Goal: Task Accomplishment & Management: Complete application form

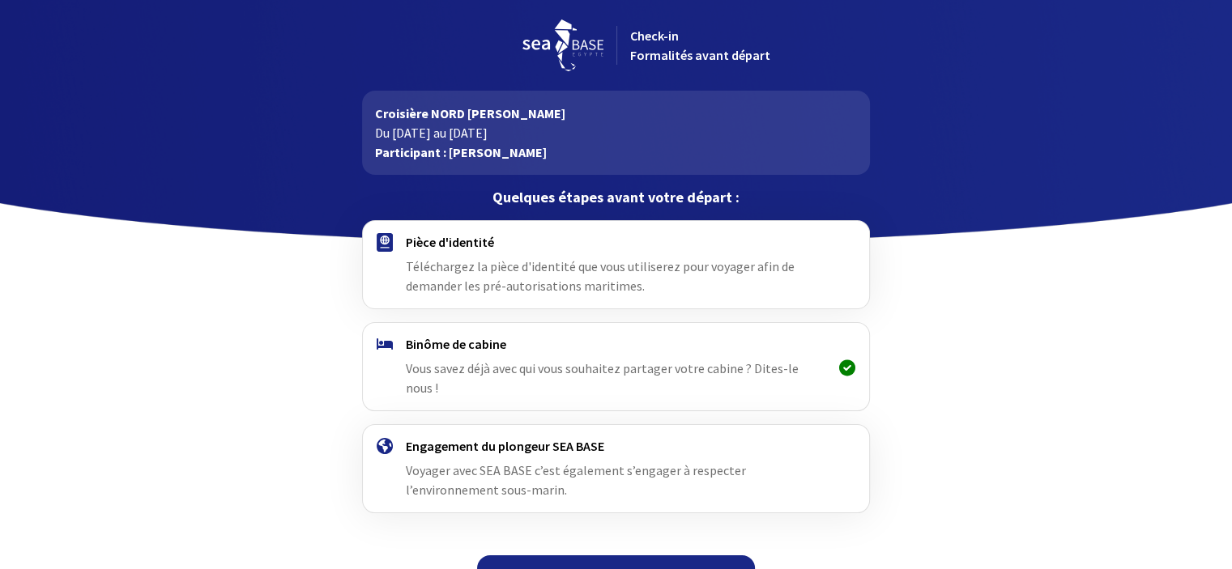
click at [557, 275] on div "Pièce d'identité Téléchargez la pièce d'identité que vous utiliserez pour voyag…" at bounding box center [616, 265] width 420 height 62
click at [460, 285] on span "Téléchargez la pièce d'identité que vous utiliserez pour voyager afin de demand…" at bounding box center [600, 276] width 389 height 36
click at [649, 269] on span "Téléchargez la pièce d'identité que vous utiliserez pour voyager afin de demand…" at bounding box center [600, 276] width 389 height 36
click at [511, 294] on div "Pièce d'identité Téléchargez la pièce d'identité que vous utiliserez pour voyag…" at bounding box center [616, 265] width 420 height 62
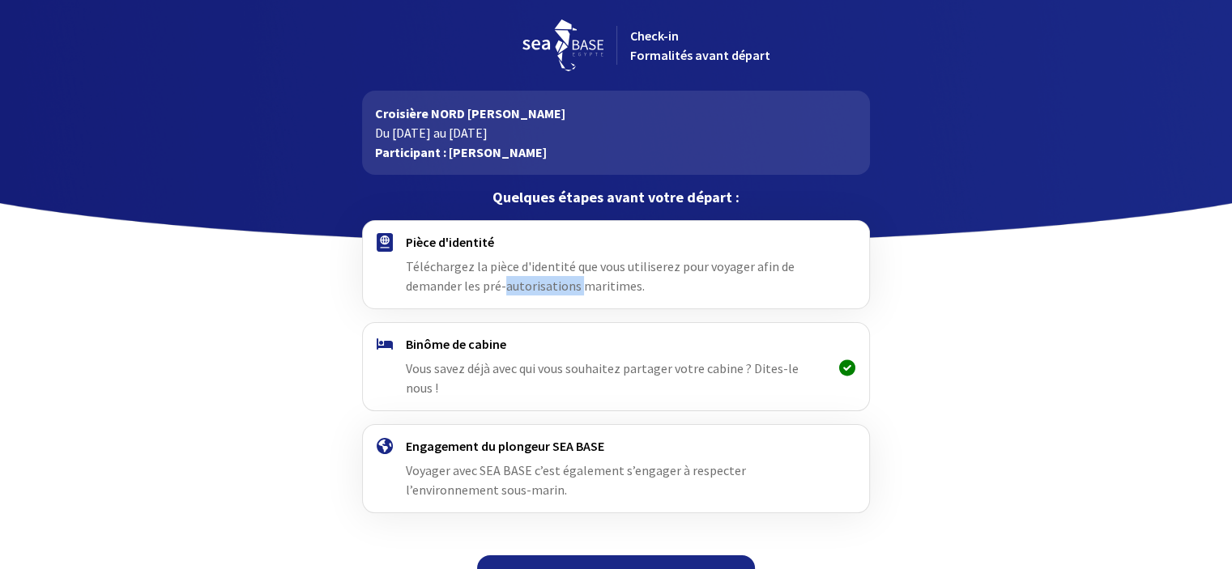
click at [511, 294] on div "Pièce d'identité Téléchargez la pièce d'identité que vous utiliserez pour voyag…" at bounding box center [616, 265] width 420 height 62
click at [962, 181] on div at bounding box center [616, 121] width 1232 height 243
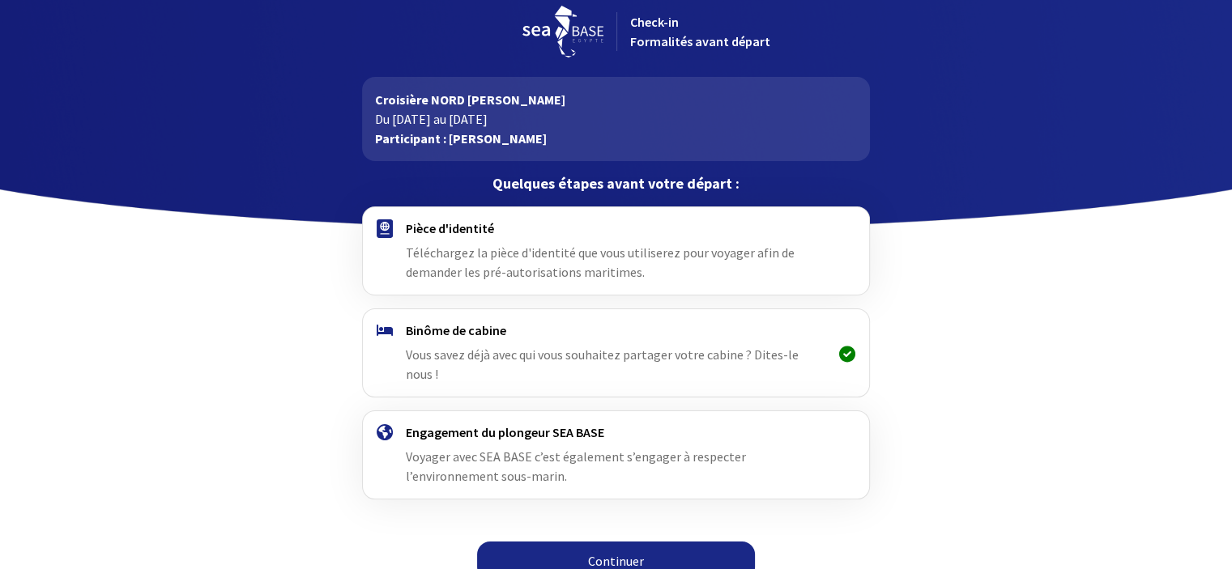
click at [833, 251] on div at bounding box center [847, 251] width 42 height 62
click at [653, 548] on link "Continuer" at bounding box center [616, 561] width 278 height 39
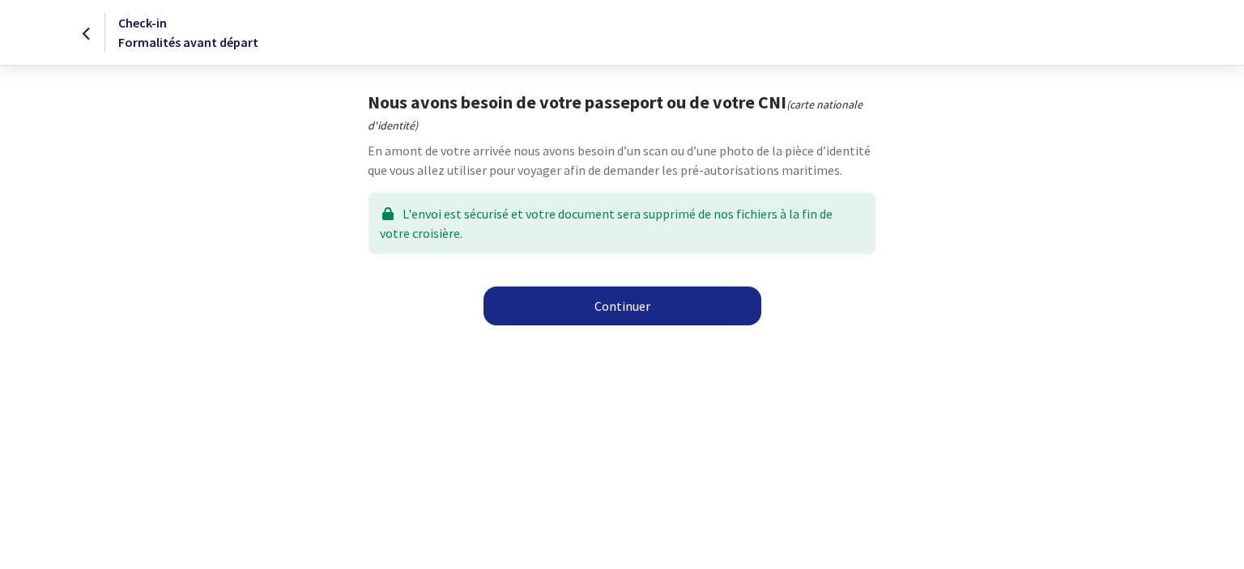
click at [648, 317] on link "Continuer" at bounding box center [623, 306] width 278 height 39
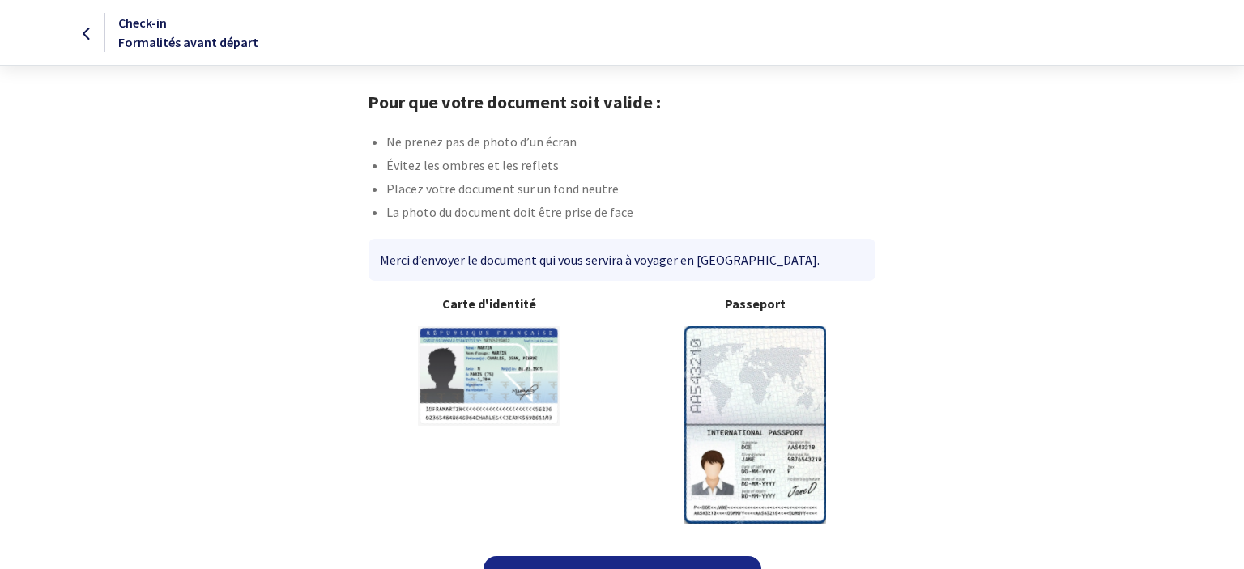
click at [616, 557] on link "Continuer" at bounding box center [623, 576] width 278 height 39
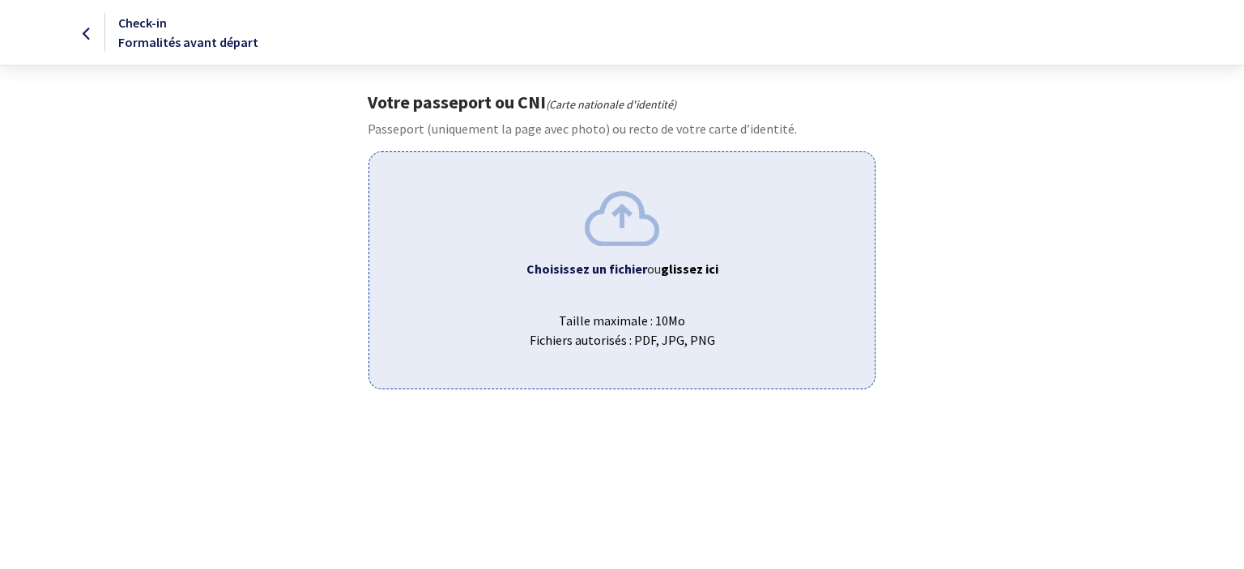
click at [633, 229] on img at bounding box center [622, 218] width 75 height 54
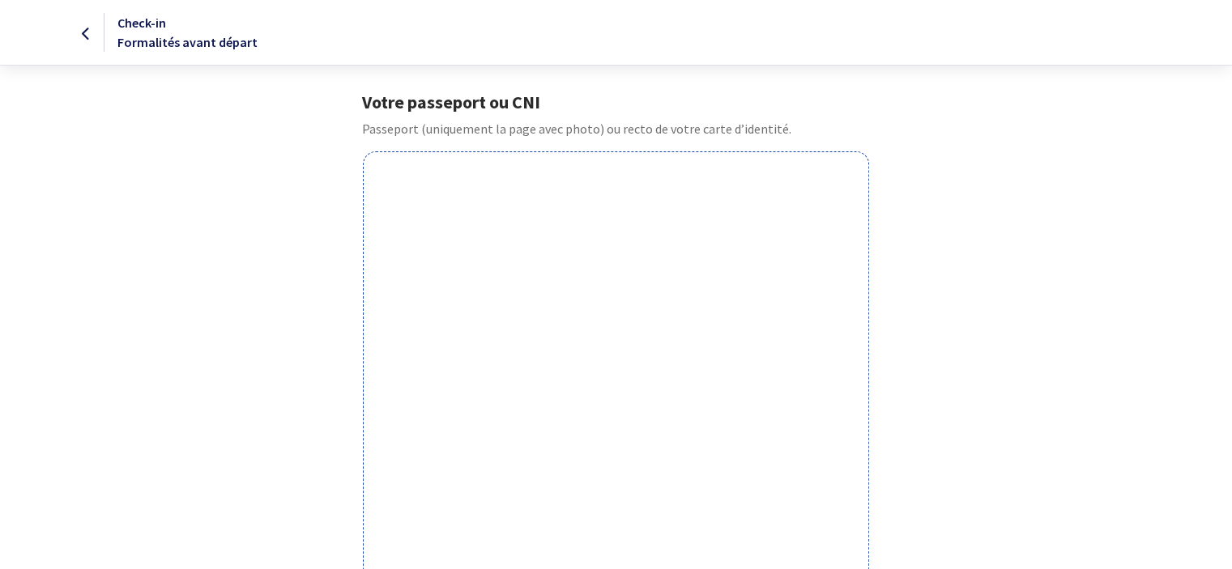
click at [91, 32] on div at bounding box center [52, 32] width 103 height 19
click at [87, 34] on icon at bounding box center [86, 34] width 9 height 1
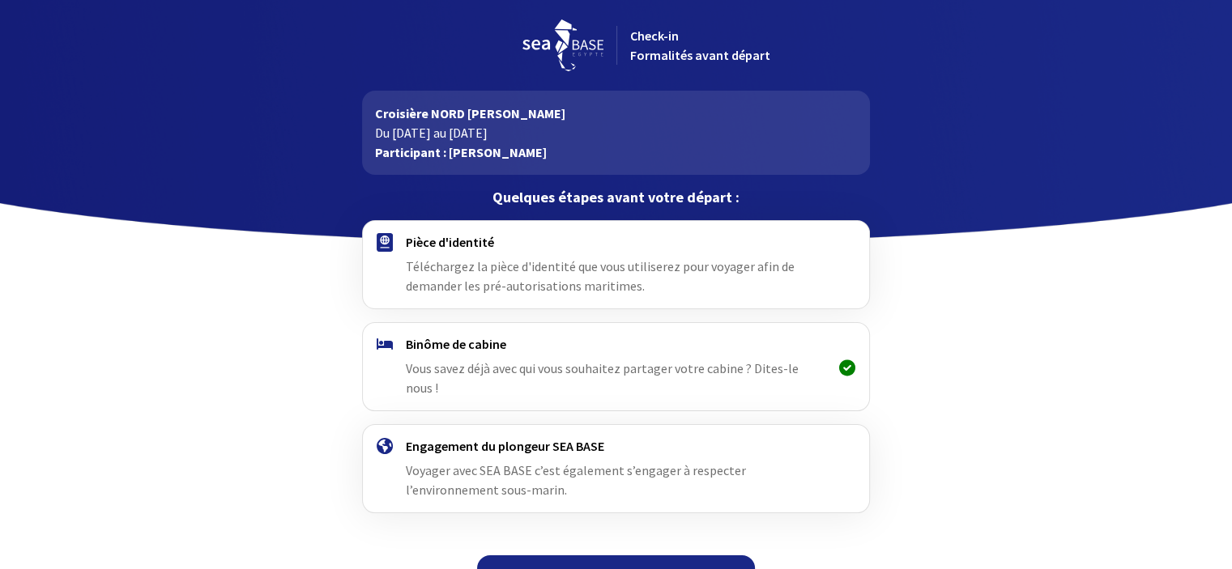
click at [625, 556] on link "Continuer" at bounding box center [616, 575] width 278 height 39
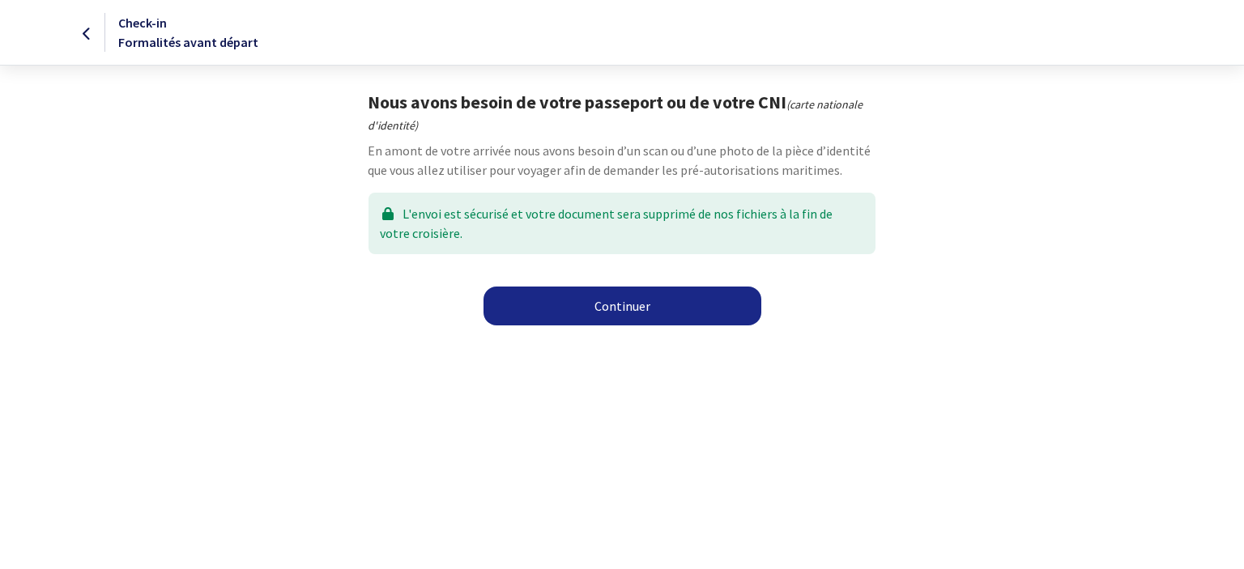
click at [616, 320] on link "Continuer" at bounding box center [623, 306] width 278 height 39
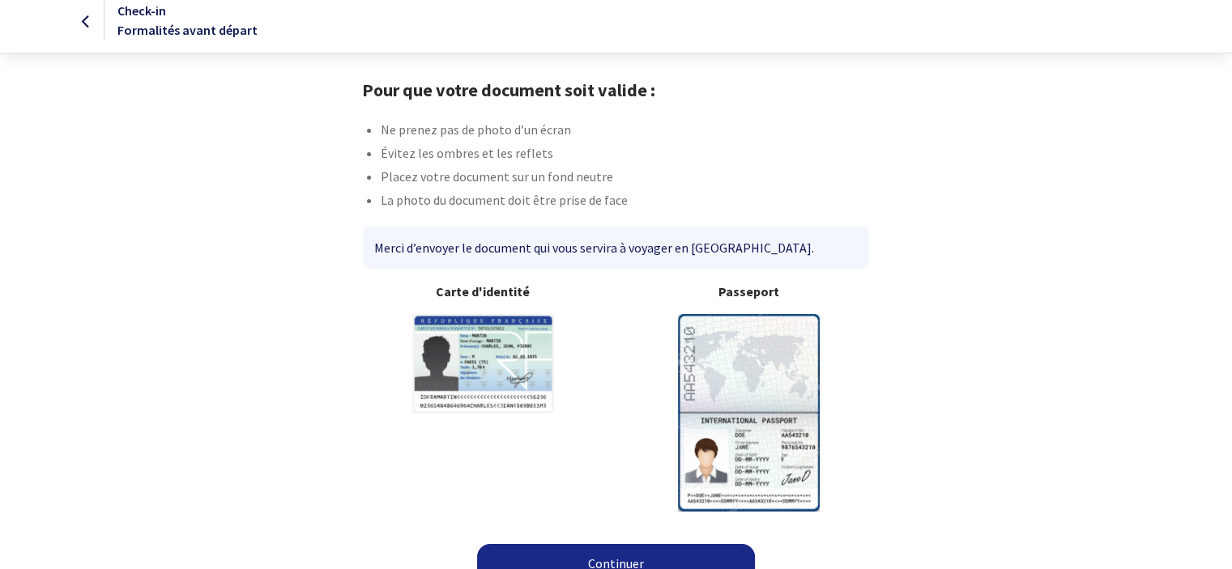
scroll to position [35, 0]
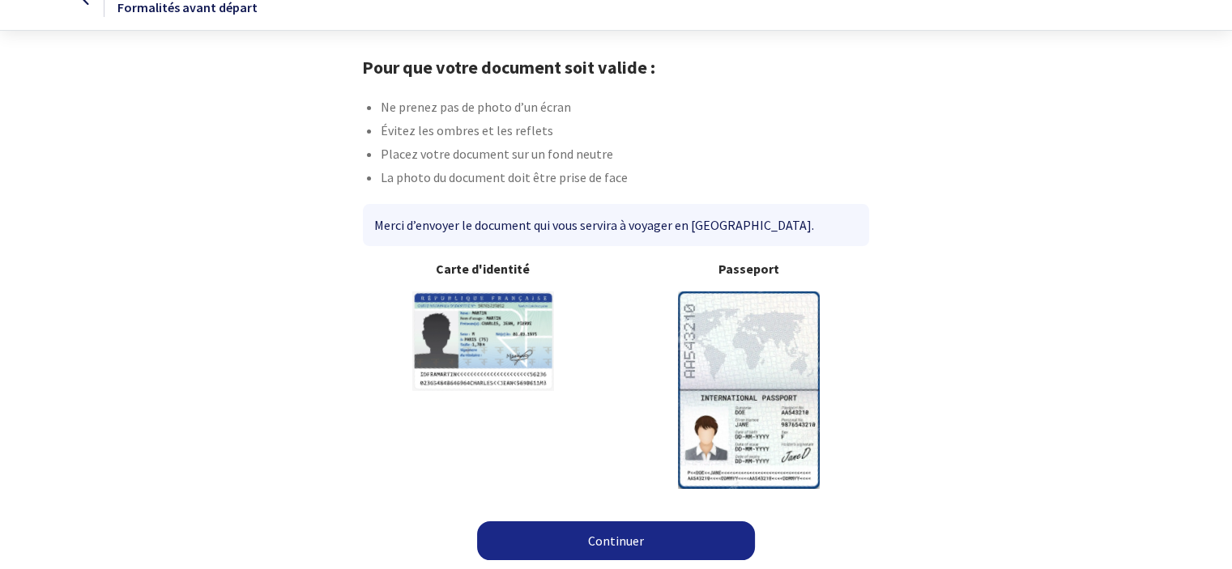
click at [619, 531] on link "Continuer" at bounding box center [616, 541] width 278 height 39
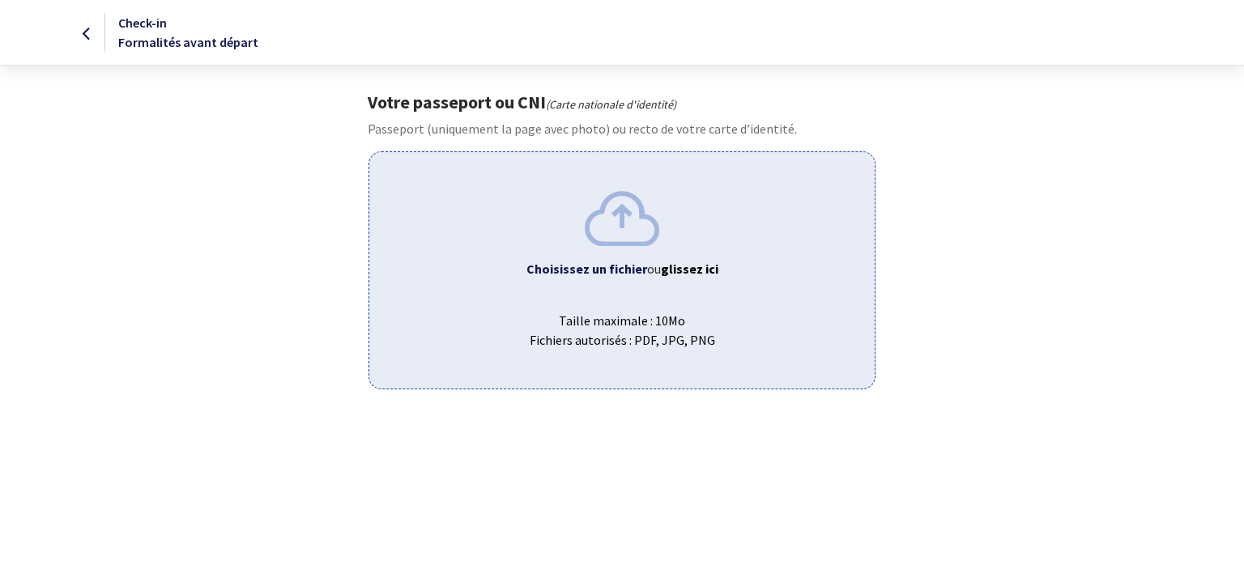
click at [613, 245] on img at bounding box center [622, 218] width 75 height 54
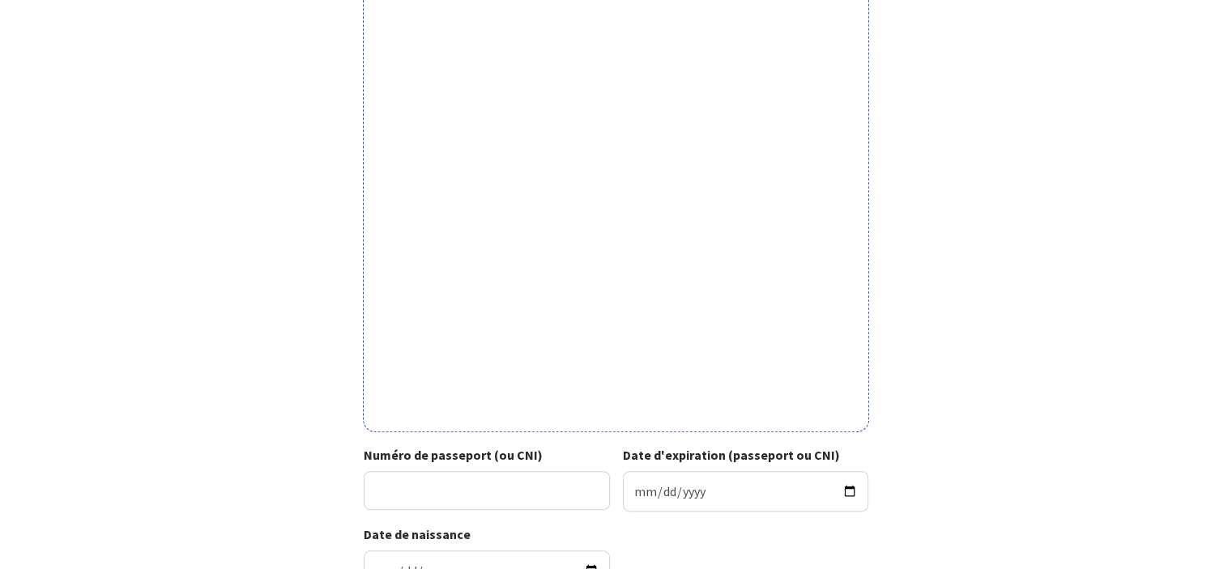
scroll to position [431, 0]
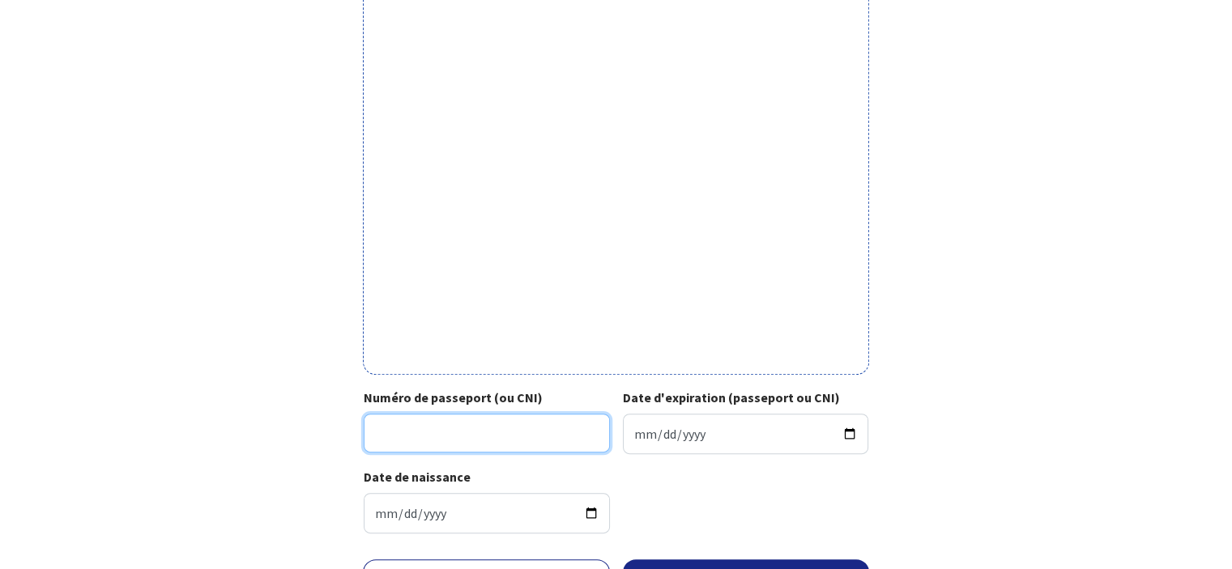
click at [574, 429] on input "Numéro de passeport (ou CNI)" at bounding box center [487, 433] width 246 height 39
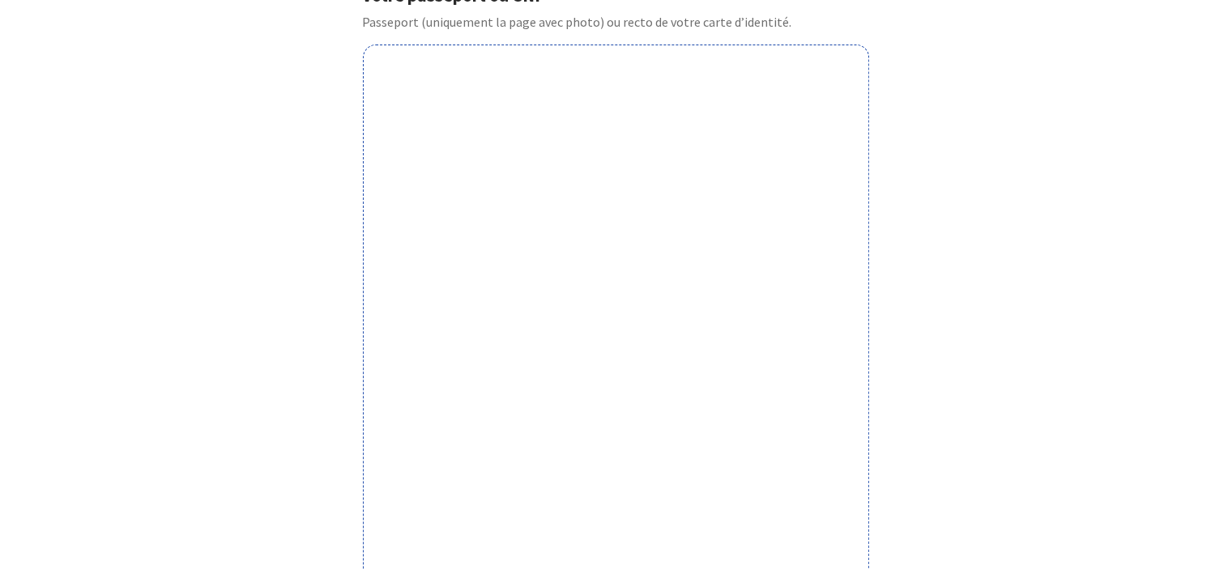
scroll to position [512, 0]
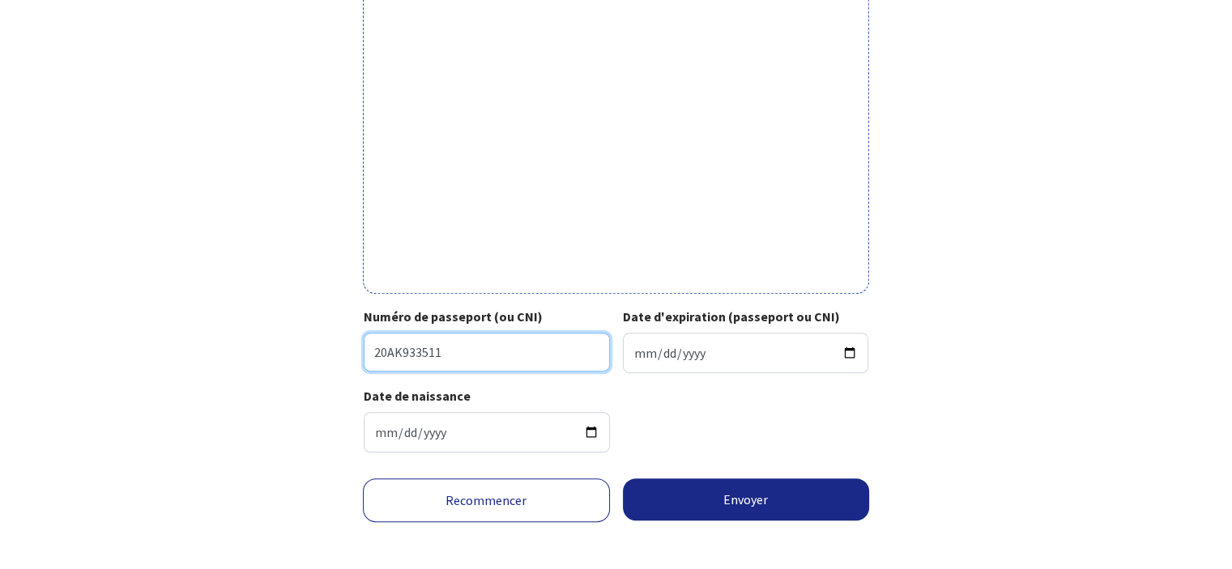
click at [558, 343] on input "20AK933511" at bounding box center [487, 352] width 246 height 39
type input "20AK93351"
click at [969, 122] on div "Votre passeport ou CNI Passeport (uniquement la page avec photo) ou recto de vo…" at bounding box center [616, 23] width 915 height 886
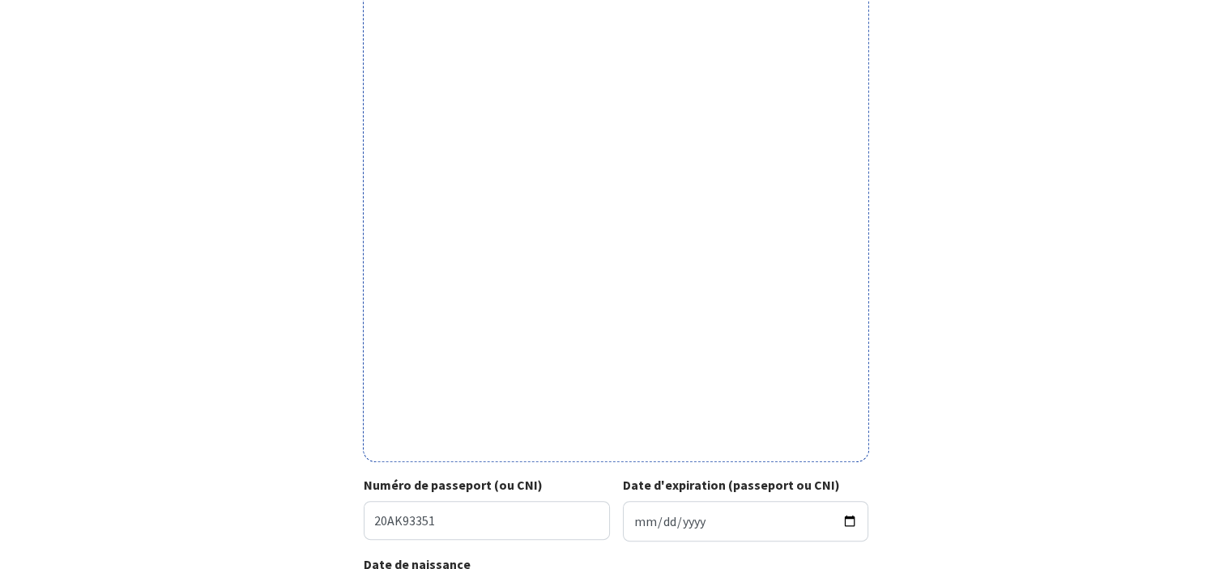
scroll to position [522, 0]
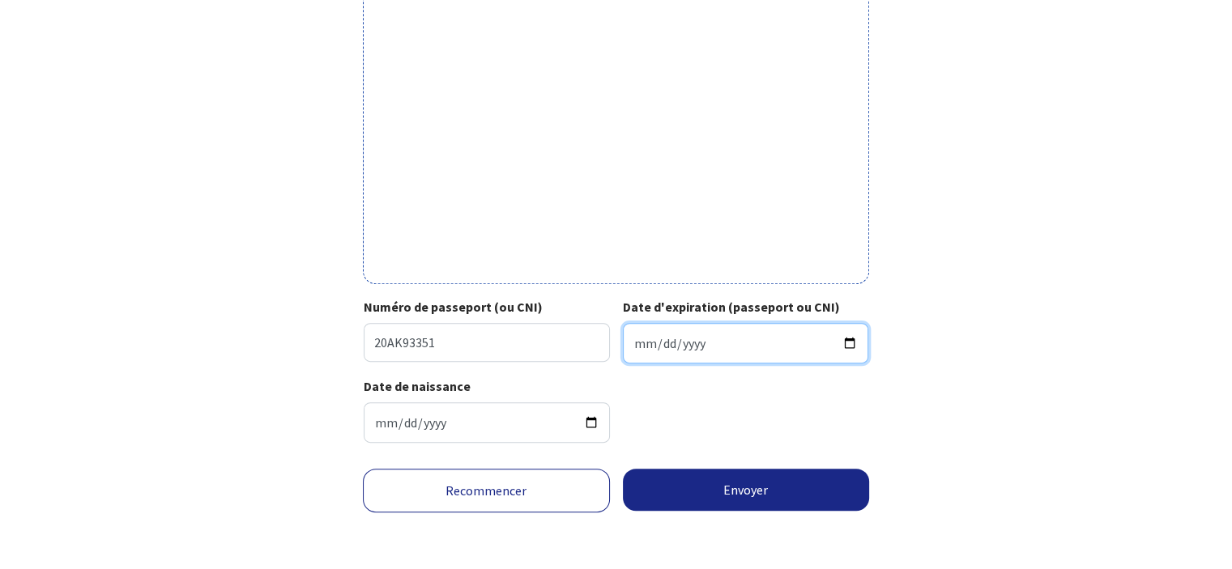
click at [680, 344] on input "Date d'expiration (passeport ou CNI)" at bounding box center [746, 343] width 246 height 41
click at [633, 339] on input "Date d'expiration (passeport ou CNI)" at bounding box center [746, 343] width 246 height 41
type input "2030-02-20"
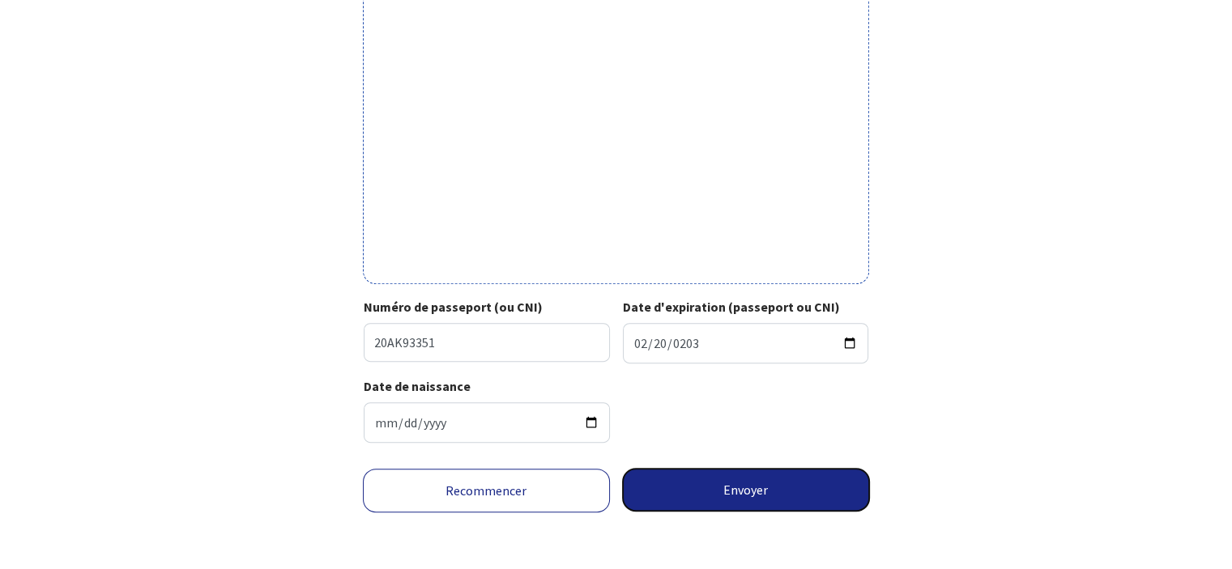
click at [726, 492] on button "Envoyer" at bounding box center [746, 490] width 247 height 42
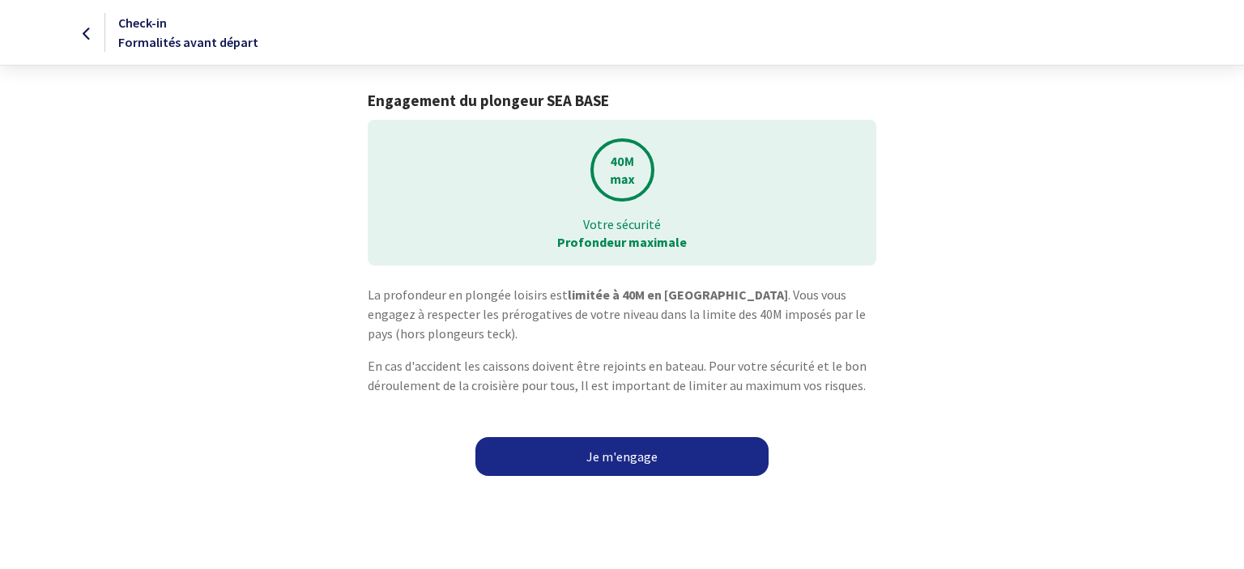
click at [620, 456] on link "Je m'engage" at bounding box center [622, 456] width 293 height 39
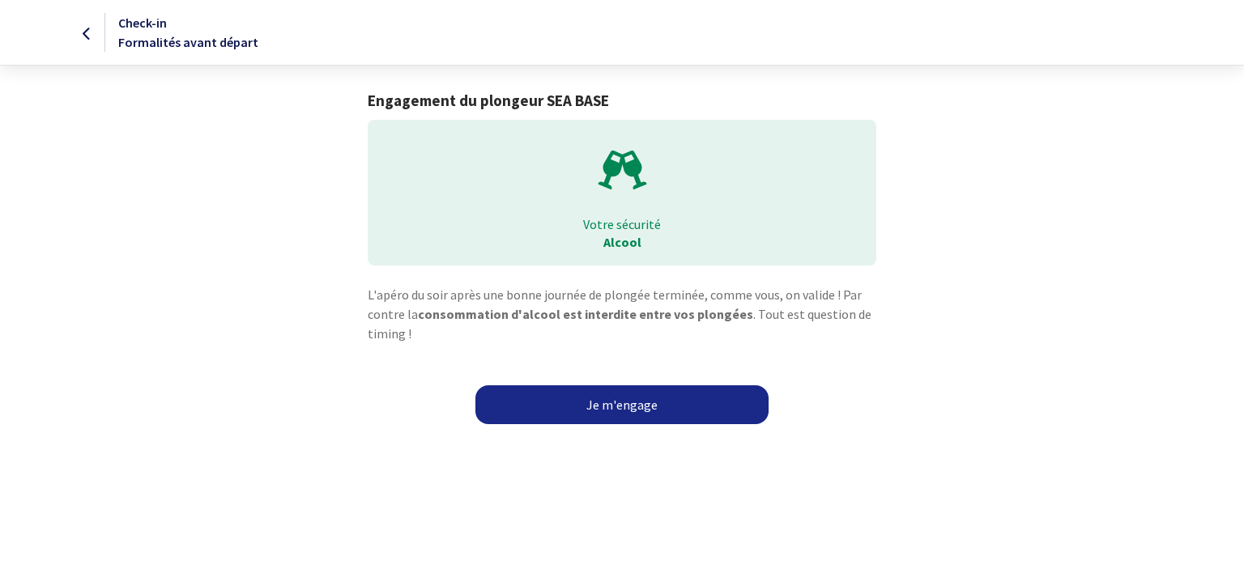
click at [619, 407] on link "Je m'engage" at bounding box center [622, 405] width 293 height 39
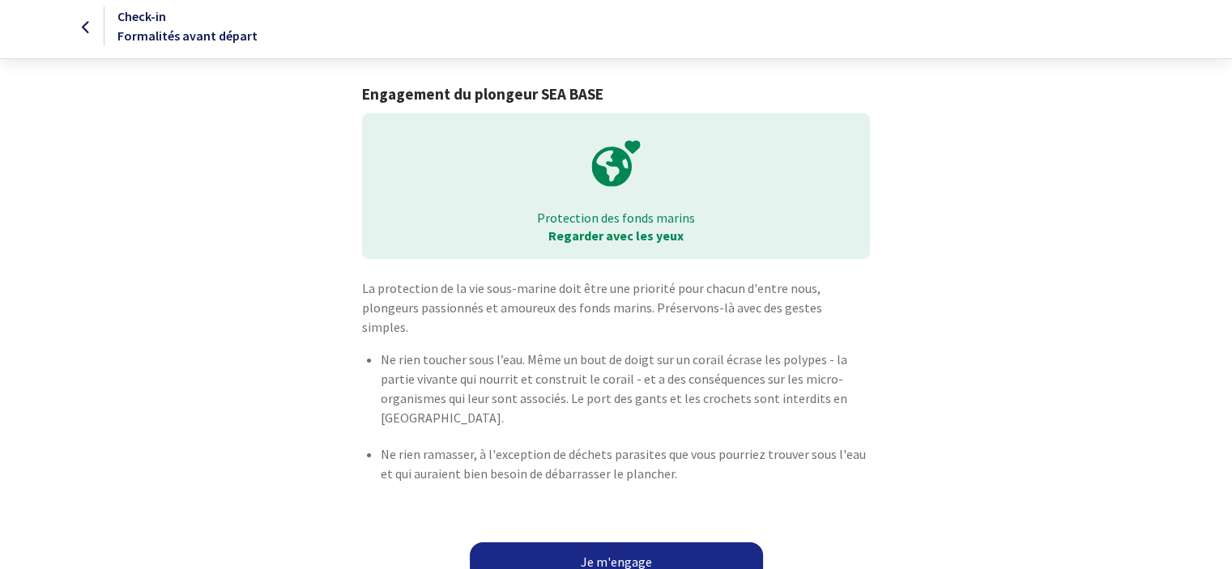
scroll to position [8, 0]
click at [642, 541] on link "Je m'engage" at bounding box center [616, 560] width 293 height 39
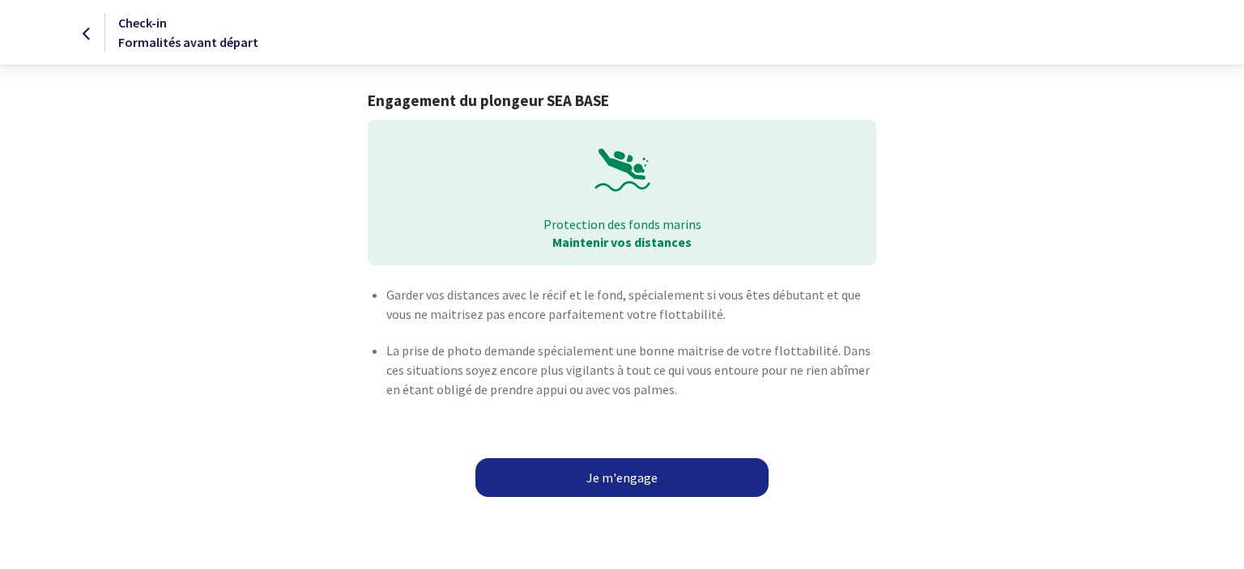
click at [615, 476] on link "Je m'engage" at bounding box center [622, 478] width 293 height 39
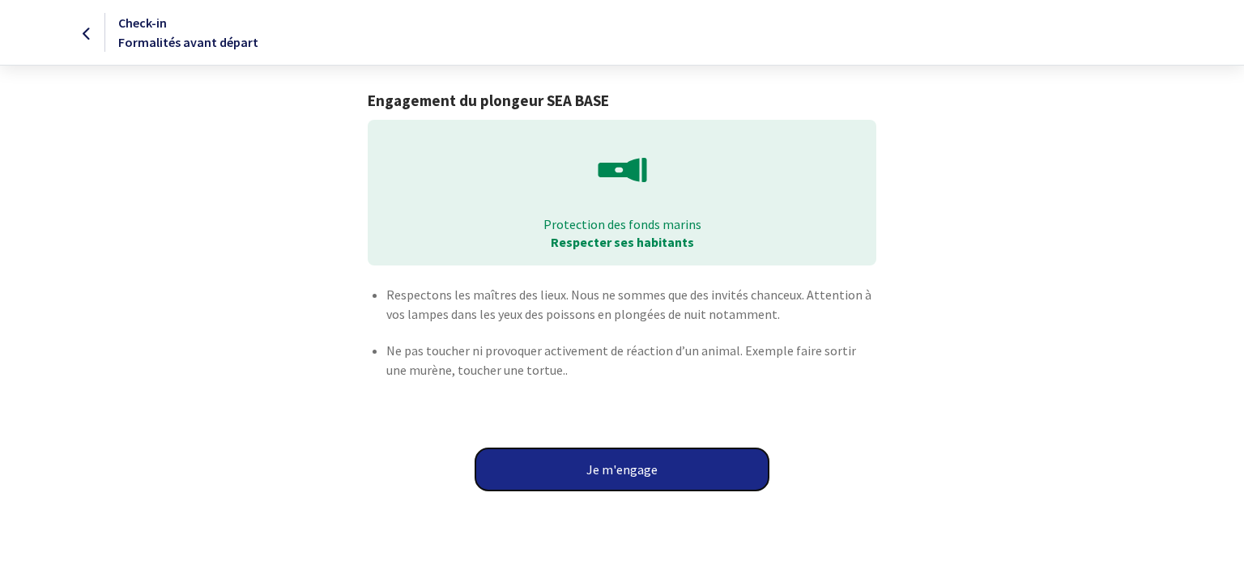
click at [613, 464] on button "Je m'engage" at bounding box center [622, 470] width 293 height 42
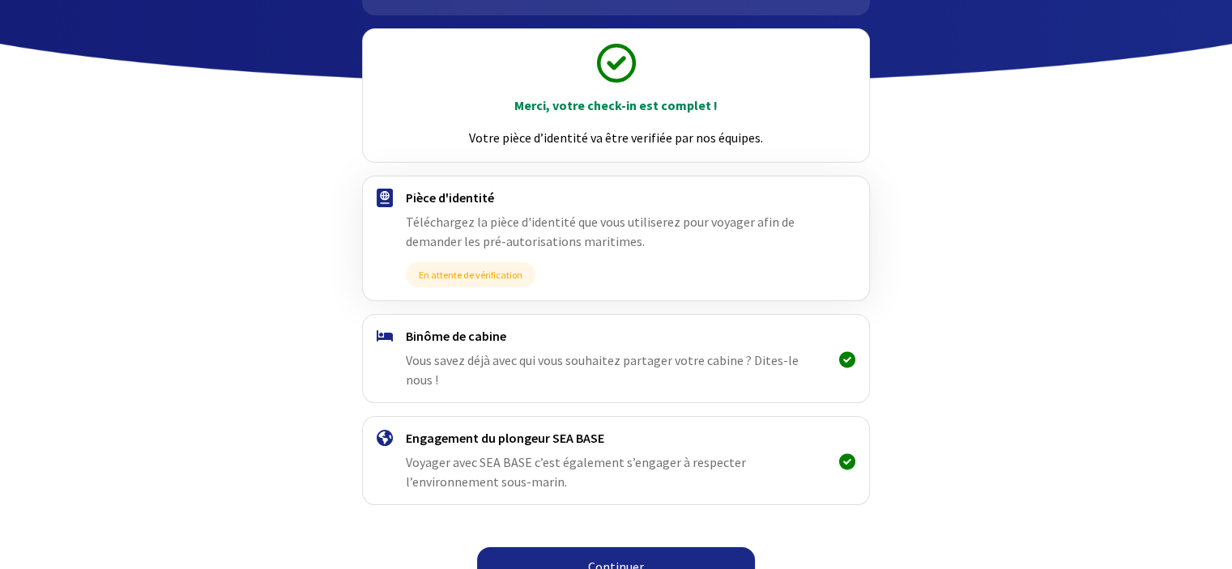
scroll to position [165, 0]
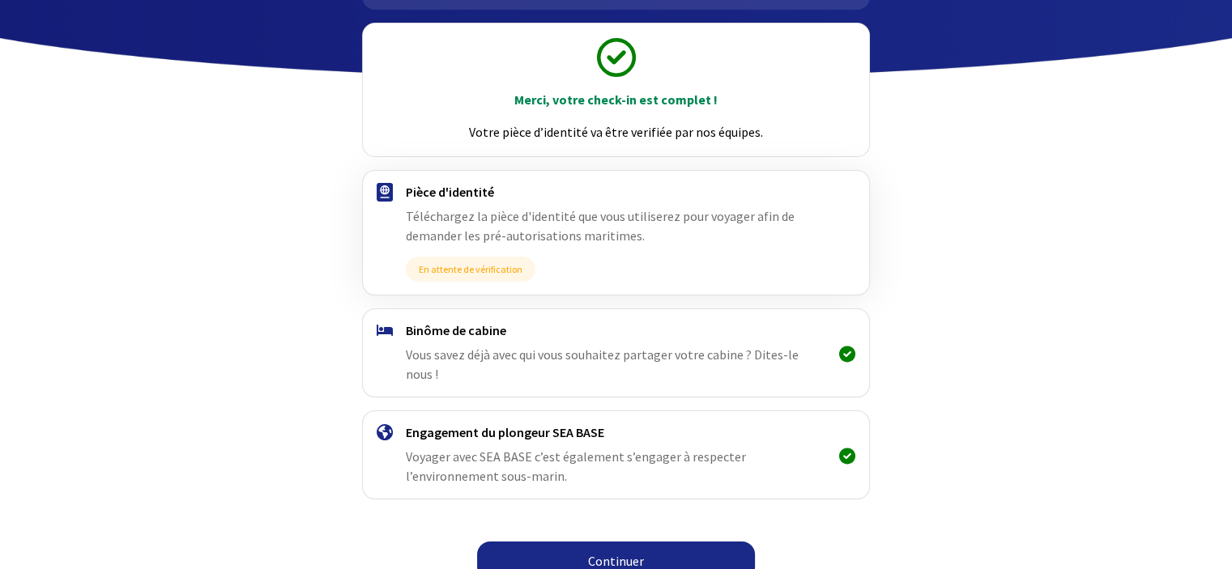
click at [645, 546] on link "Continuer" at bounding box center [616, 561] width 278 height 39
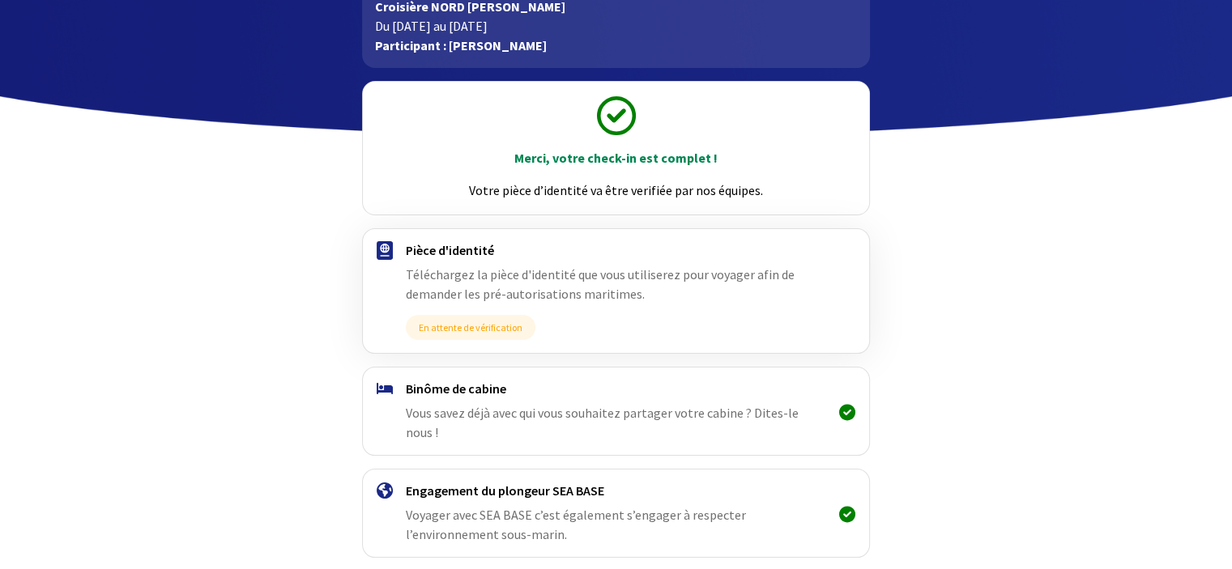
scroll to position [165, 0]
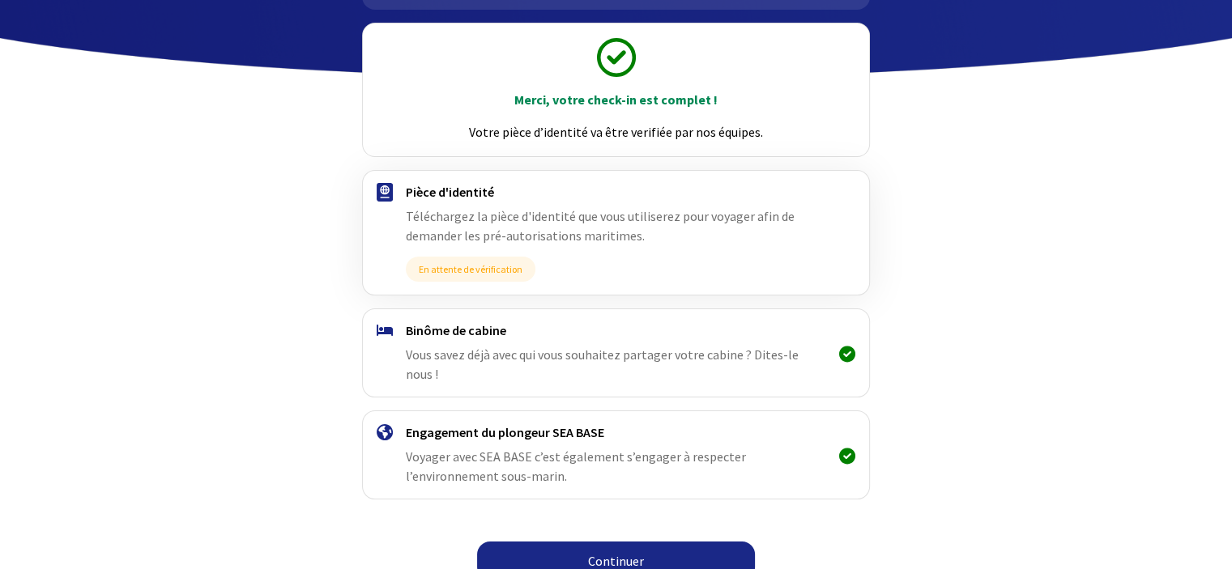
click at [595, 542] on link "Continuer" at bounding box center [616, 561] width 278 height 39
